Goal: Ask a question

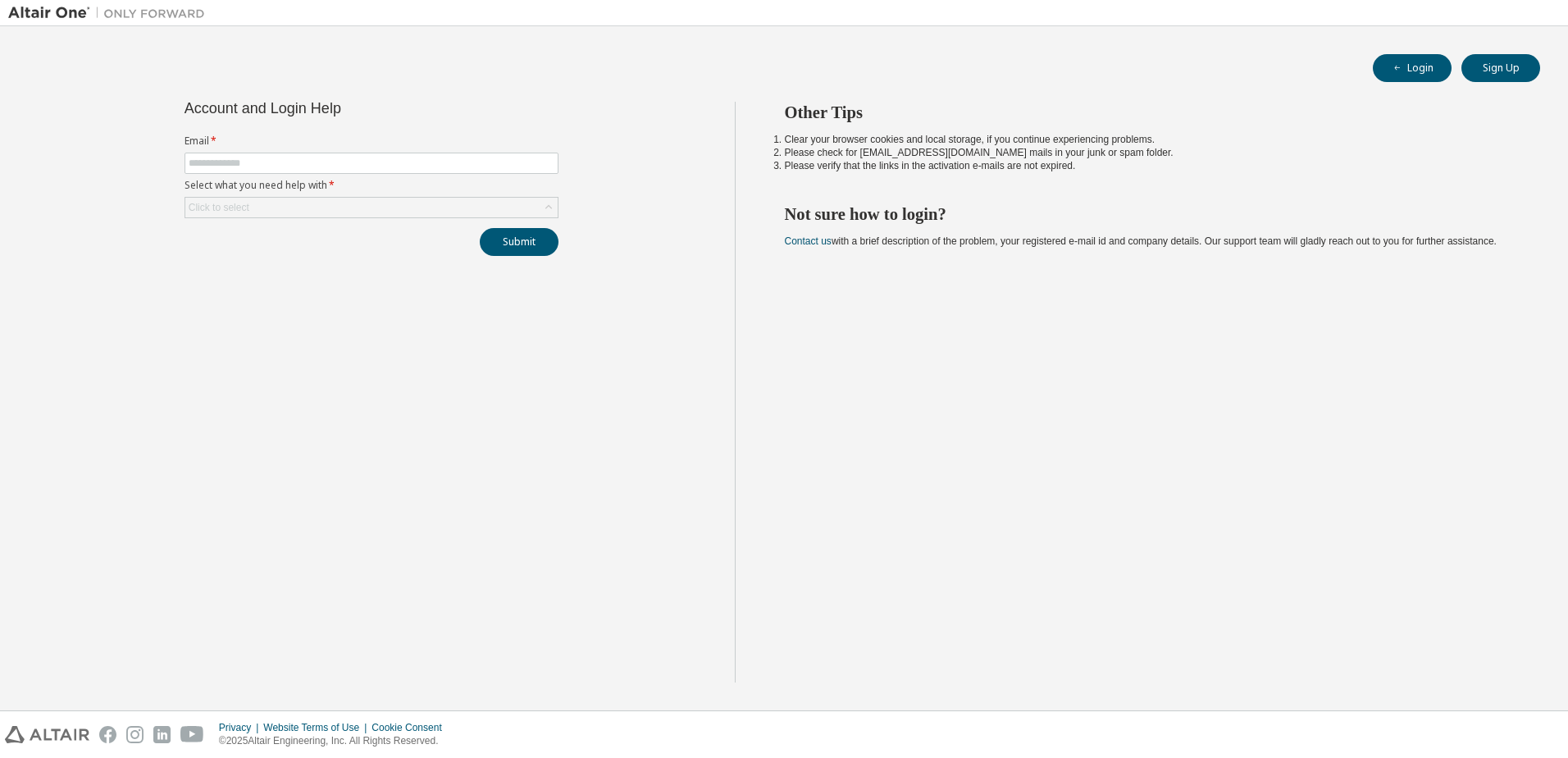
type input "**********"
click at [346, 214] on div "Click to select" at bounding box center [371, 208] width 372 height 20
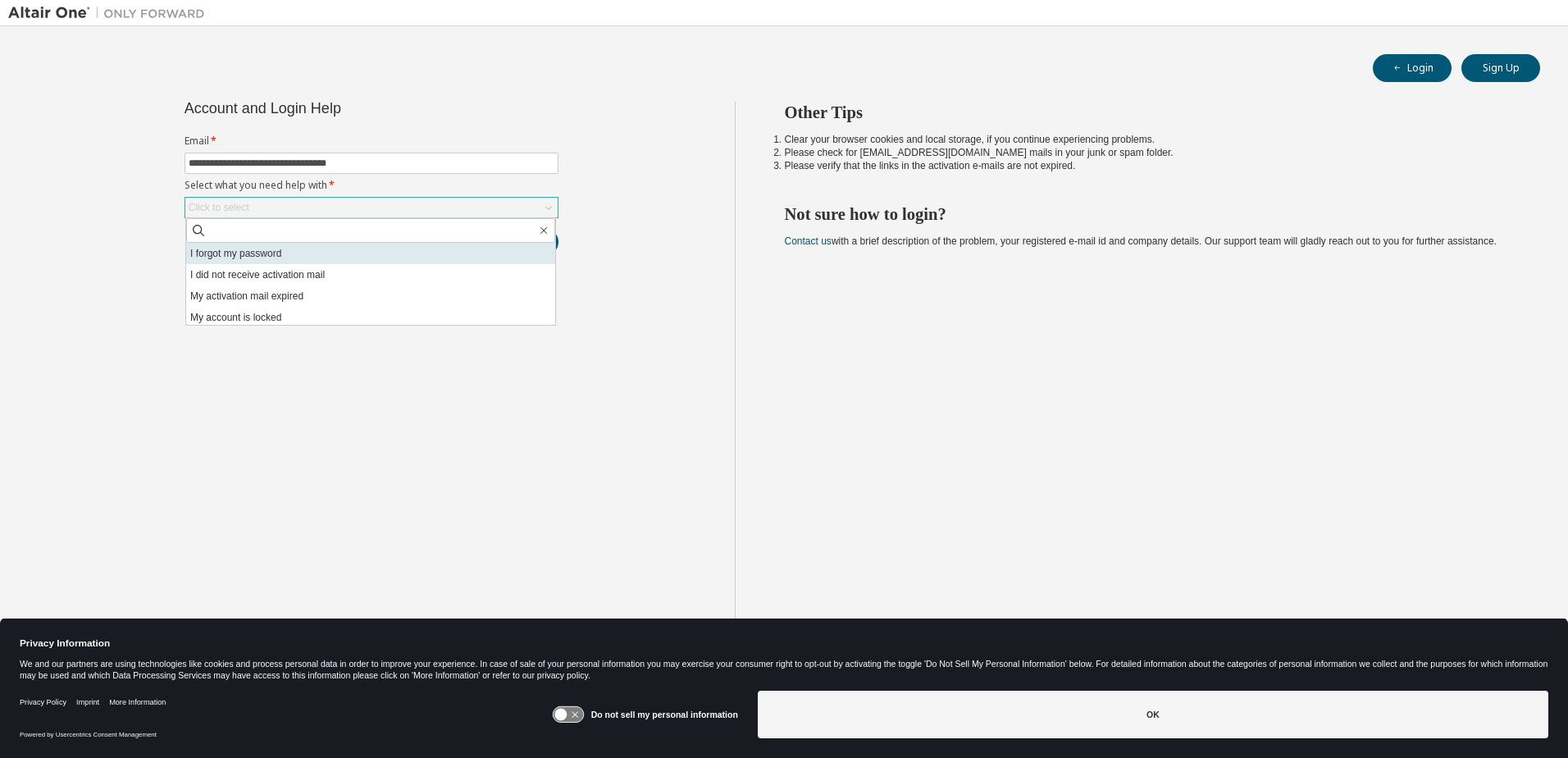
click at [252, 252] on li "I forgot my password" at bounding box center [370, 253] width 369 height 21
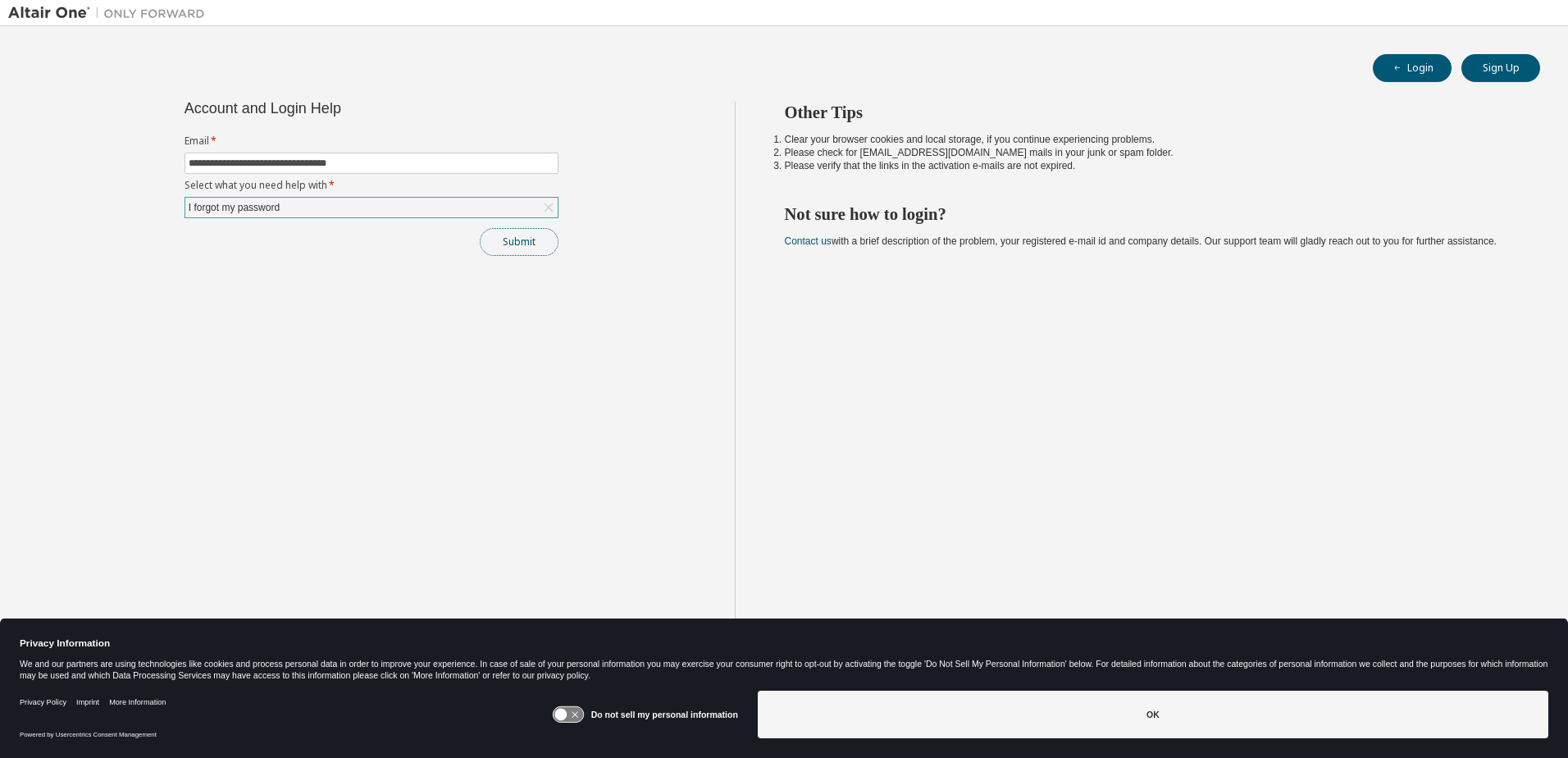
click at [524, 239] on button "Submit" at bounding box center [519, 242] width 79 height 28
click at [512, 237] on button "Submit" at bounding box center [519, 242] width 79 height 28
click at [1421, 68] on button "Login" at bounding box center [1413, 68] width 79 height 28
drag, startPoint x: 536, startPoint y: 198, endPoint x: 545, endPoint y: 200, distance: 9.2
click at [545, 200] on div "Click to select" at bounding box center [371, 208] width 372 height 20
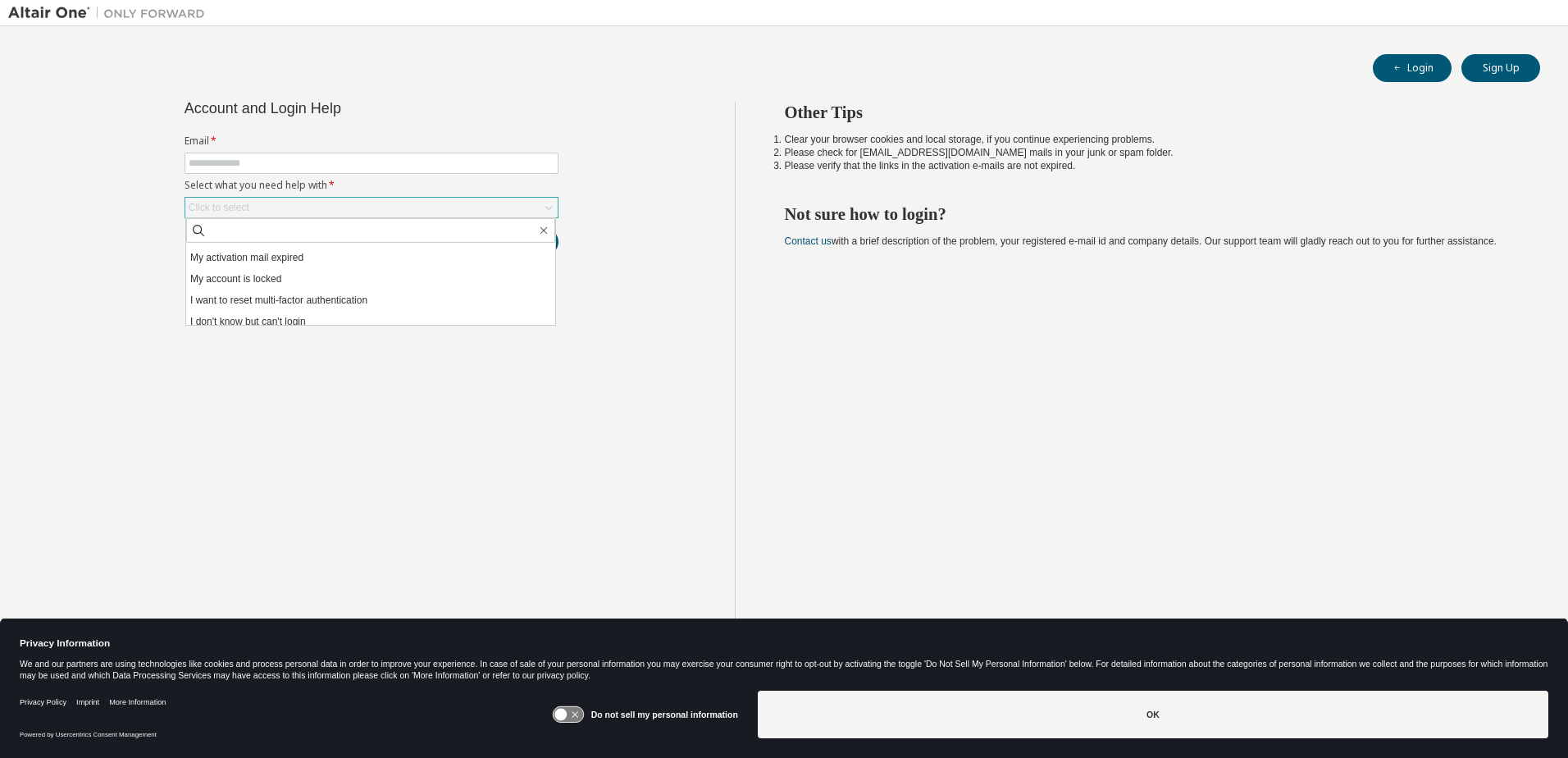
scroll to position [46, 0]
click at [295, 315] on li "I don't know but can't login" at bounding box center [370, 315] width 369 height 21
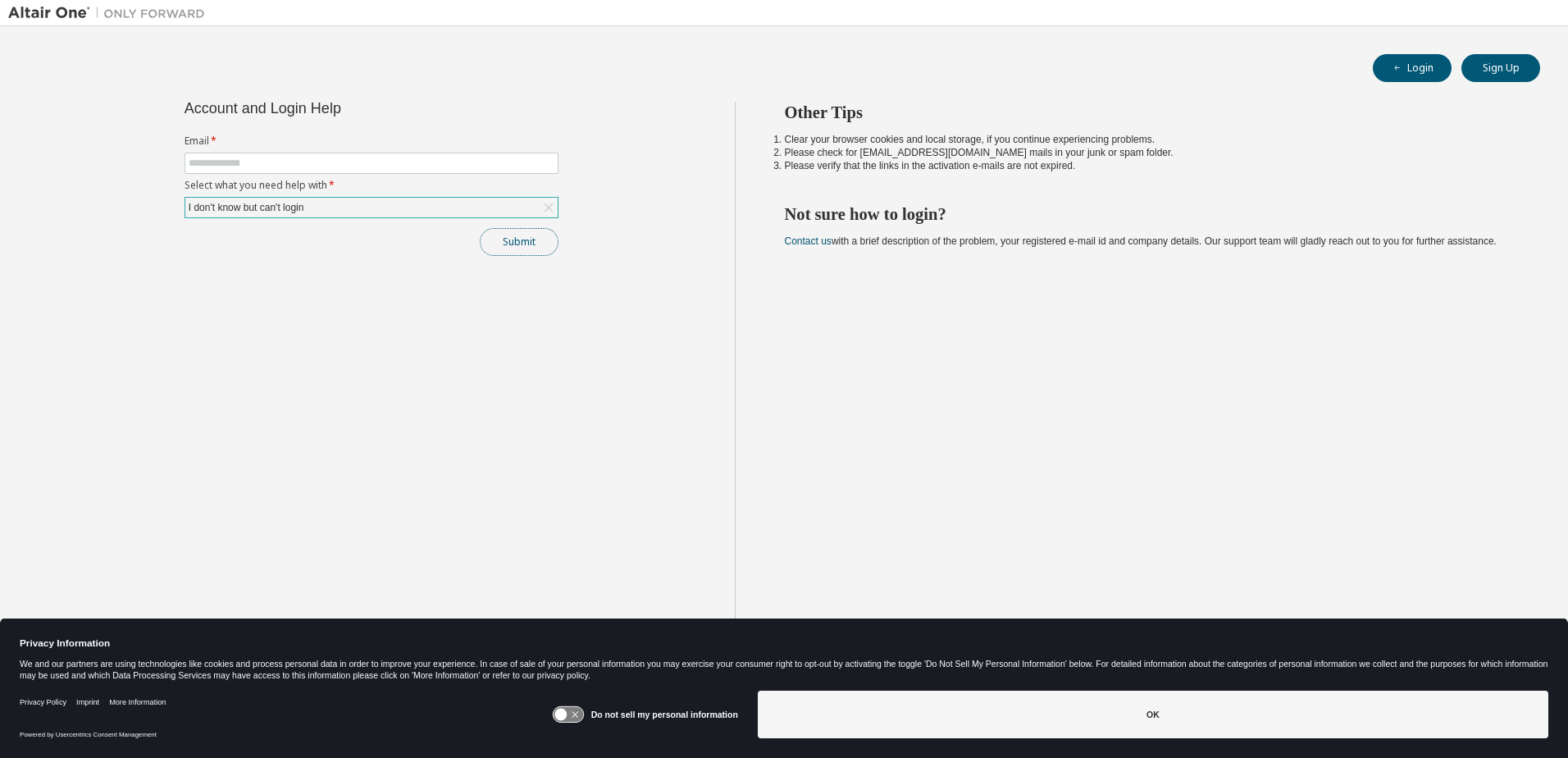
click at [505, 245] on button "Submit" at bounding box center [519, 242] width 79 height 28
click at [390, 166] on input "text" at bounding box center [371, 163] width 366 height 13
type input "**********"
click at [534, 244] on button "Submit" at bounding box center [519, 242] width 79 height 28
click at [725, 382] on div "**********" at bounding box center [371, 392] width 727 height 581
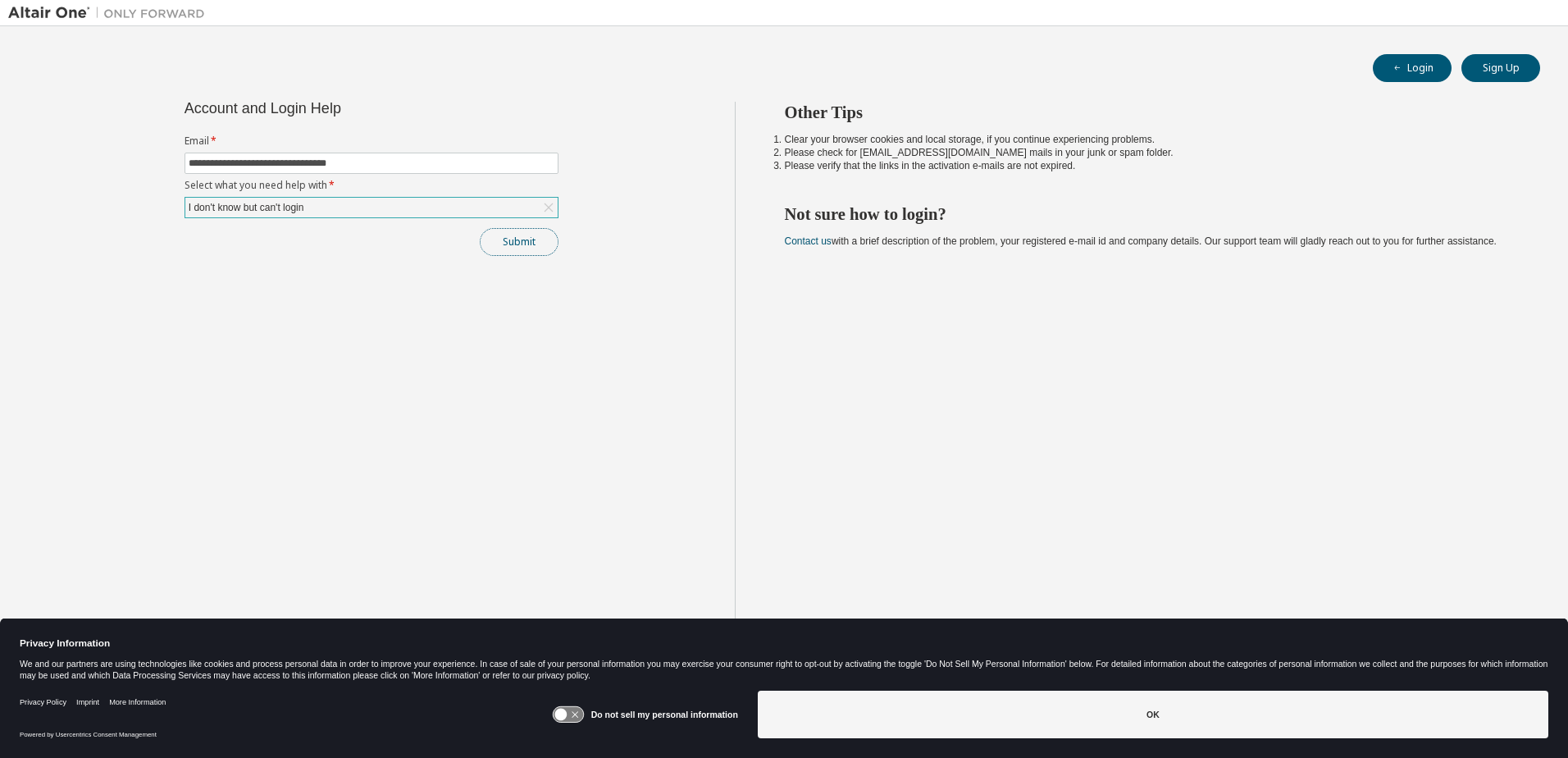
click at [517, 236] on button "Submit" at bounding box center [519, 242] width 79 height 28
click at [801, 241] on link "Contact us" at bounding box center [808, 241] width 47 height 12
click at [529, 156] on input "text" at bounding box center [371, 163] width 366 height 13
type input "**********"
click at [449, 202] on div "Click to select" at bounding box center [371, 208] width 372 height 20
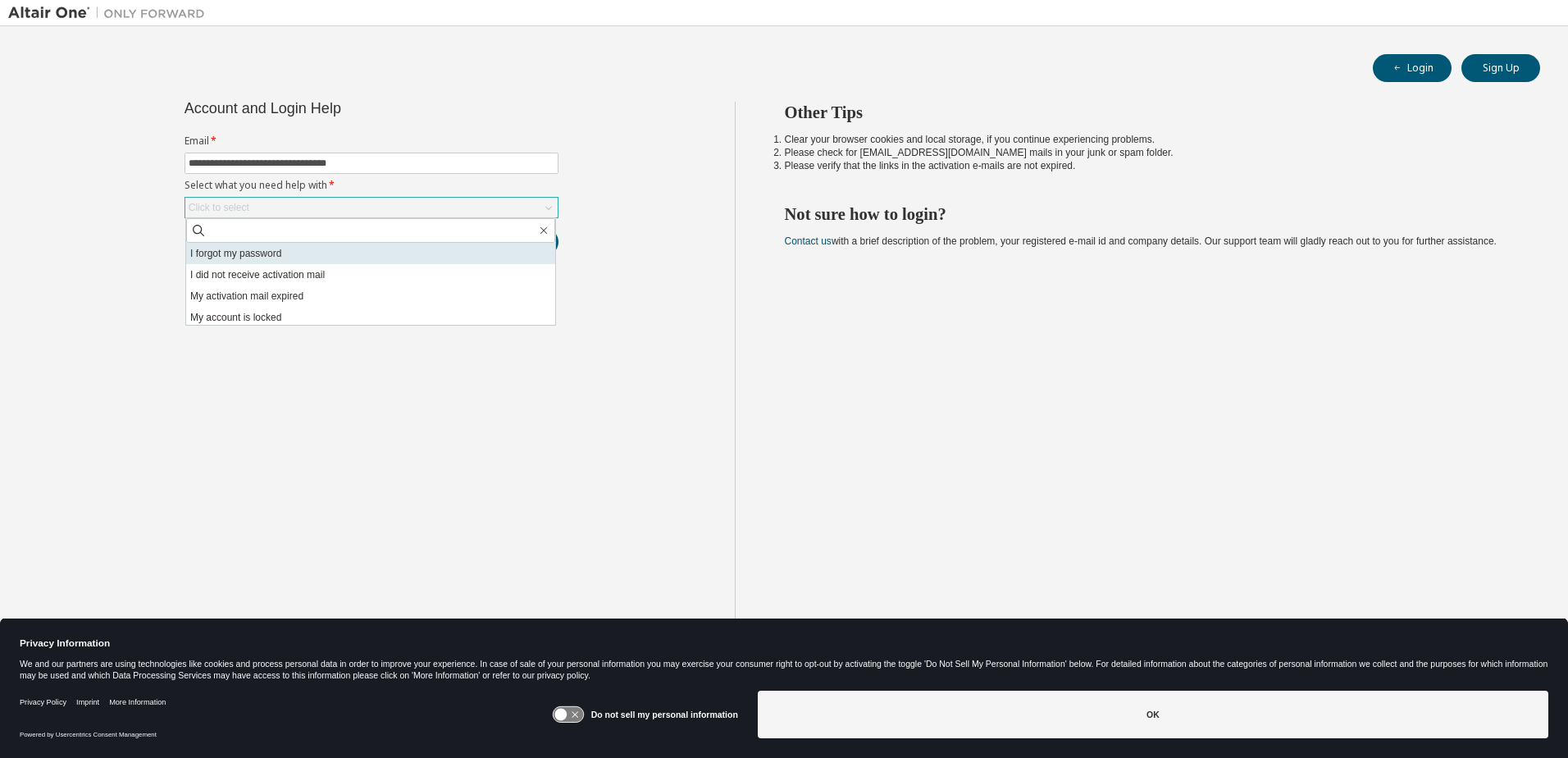
click at [275, 253] on li "I forgot my password" at bounding box center [370, 253] width 369 height 21
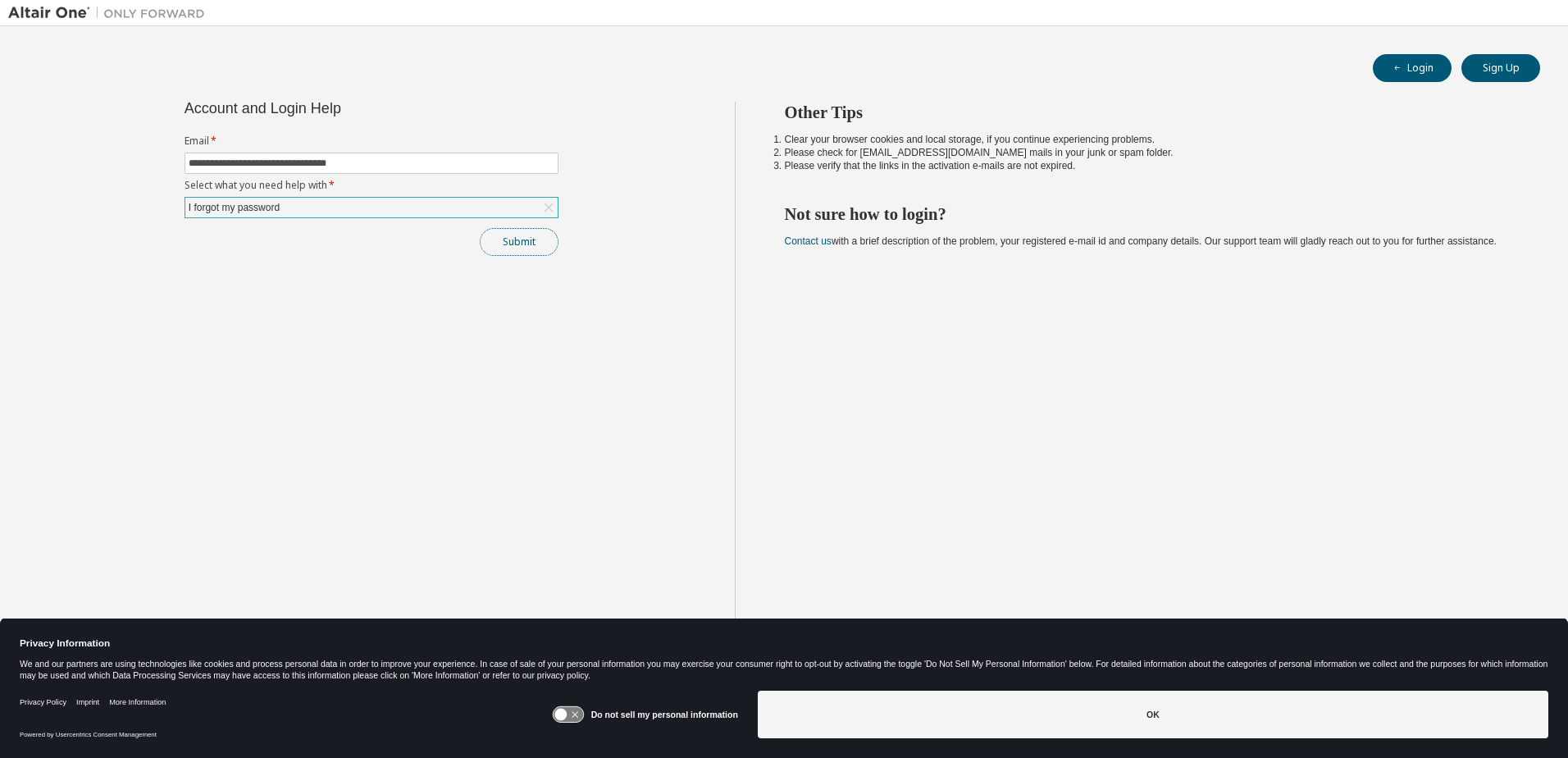
click at [540, 238] on button "Submit" at bounding box center [519, 242] width 79 height 28
